Goal: Task Accomplishment & Management: Use online tool/utility

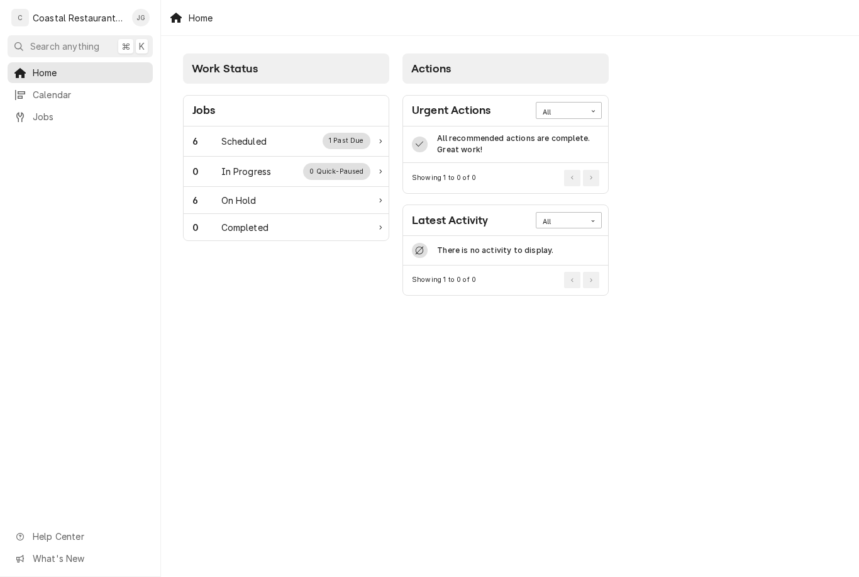
click at [262, 138] on div "Scheduled" at bounding box center [243, 141] width 45 height 13
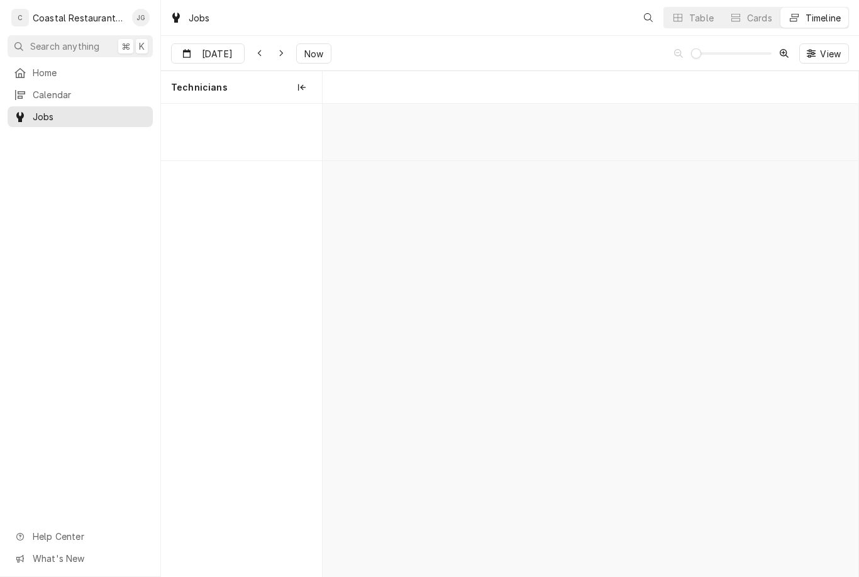
scroll to position [0, 10625]
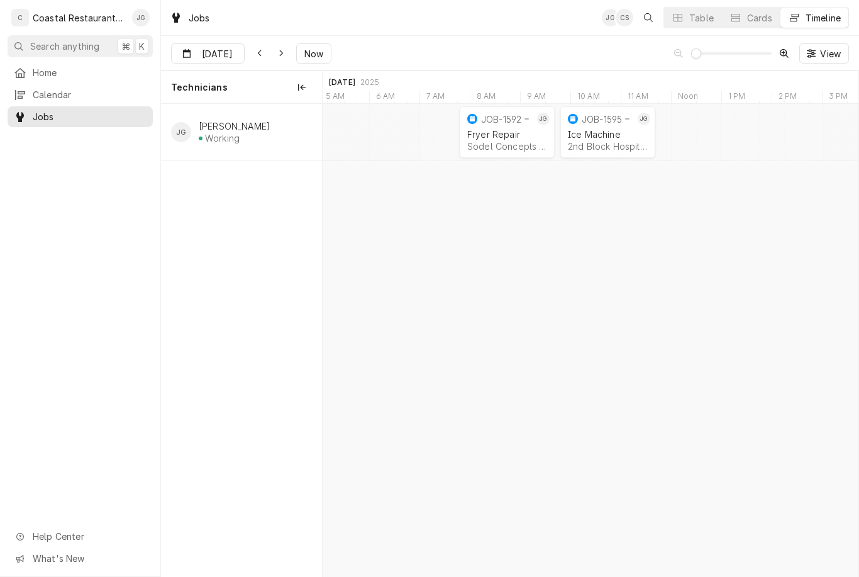
click at [312, 54] on span "Now" at bounding box center [314, 53] width 24 height 13
type input "[DATE]"
click at [589, 132] on div "HVAC Repair" at bounding box center [581, 134] width 30 height 11
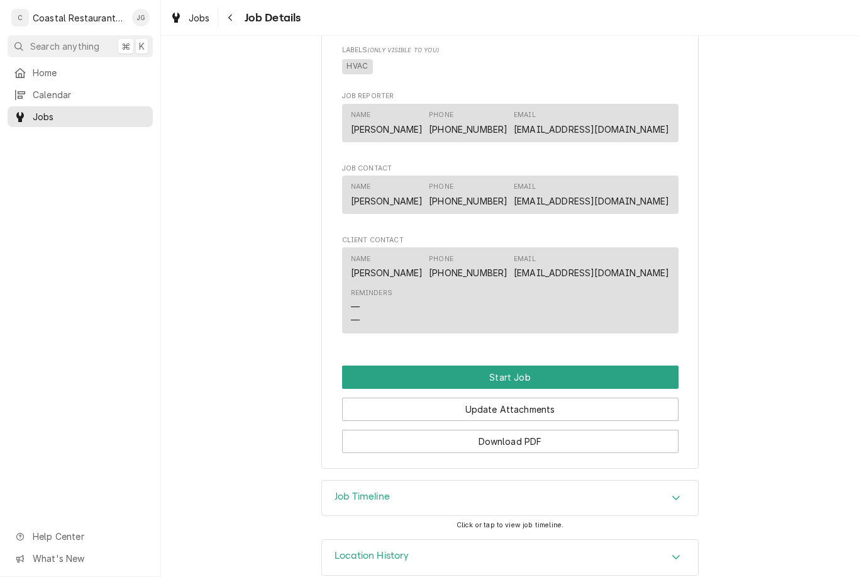
scroll to position [668, 0]
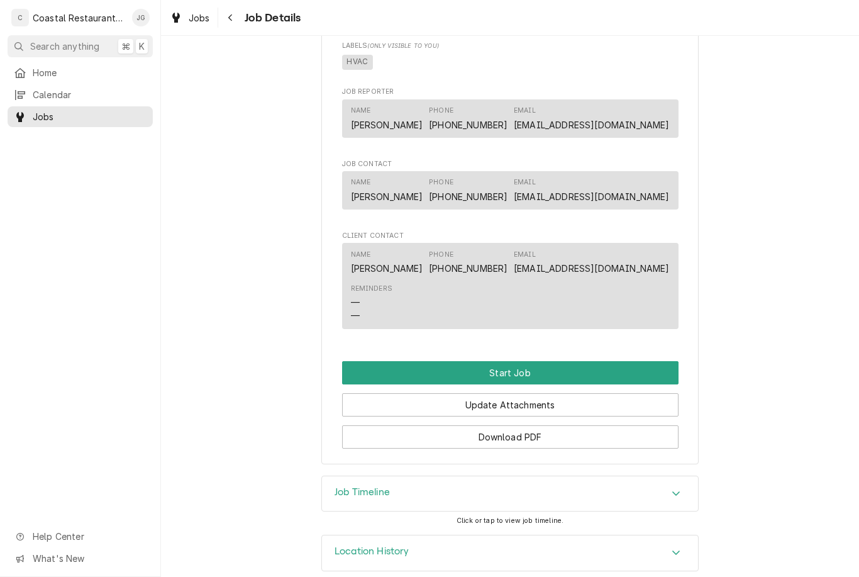
click at [513, 371] on button "Start Job" at bounding box center [510, 372] width 337 height 23
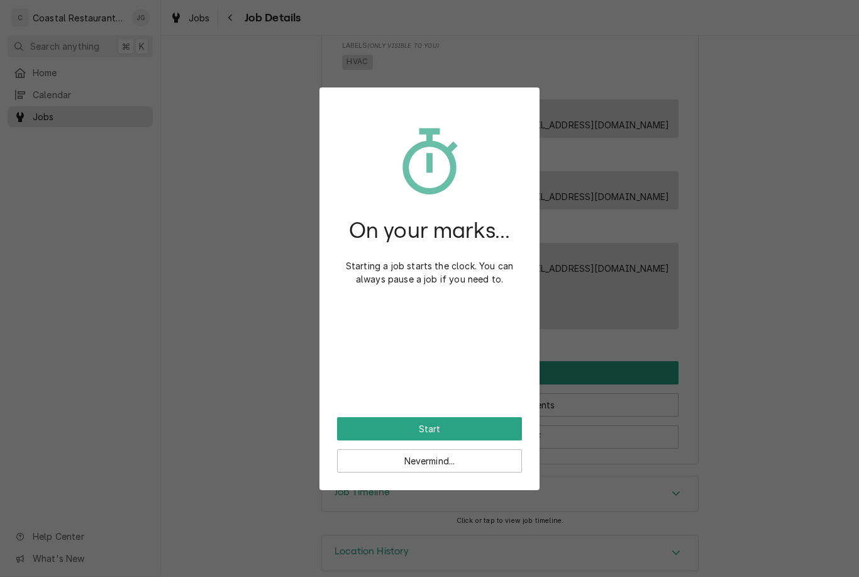
click at [450, 428] on button "Start" at bounding box center [429, 428] width 185 height 23
